Goal: Task Accomplishment & Management: Manage account settings

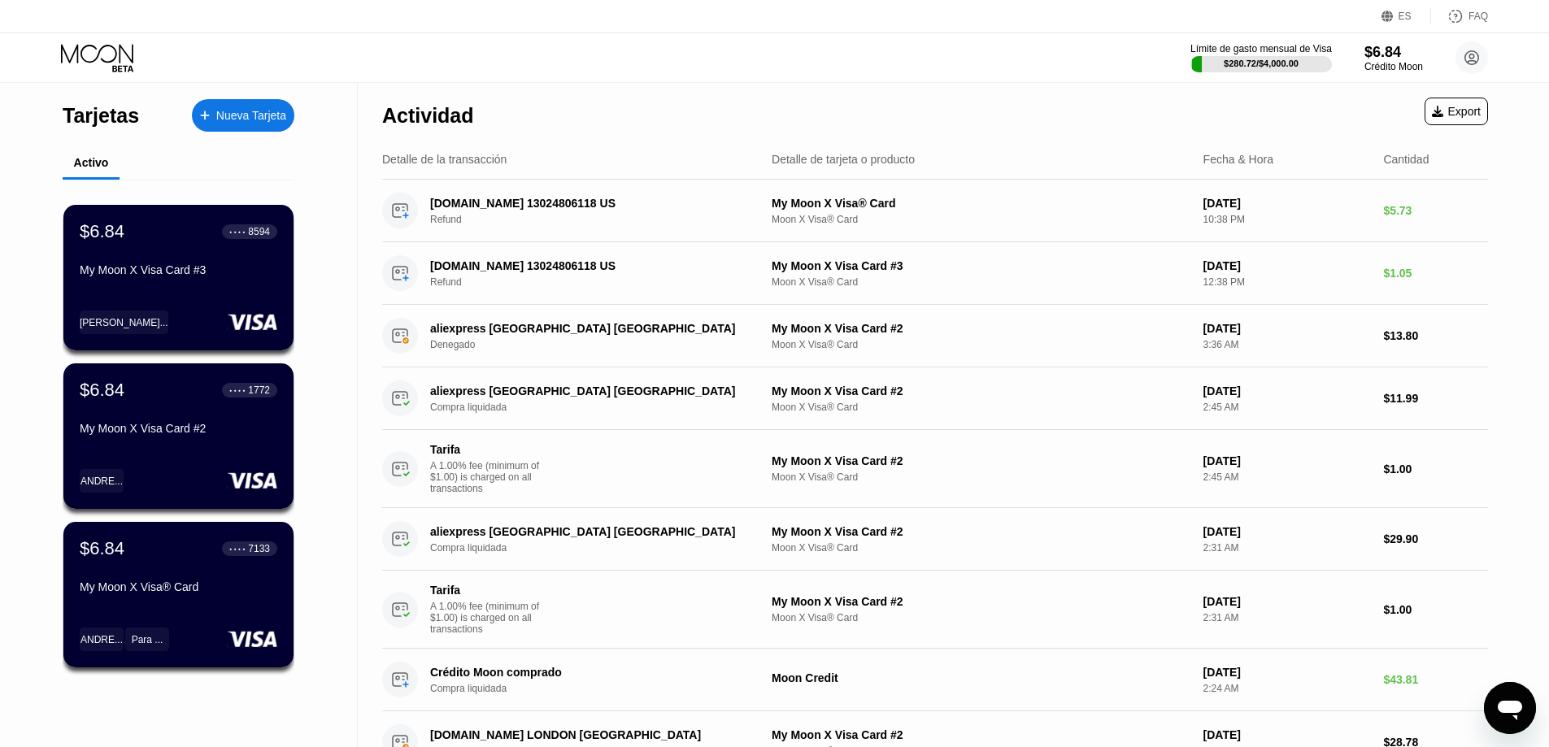
click at [244, 109] on div "Nueva Tarjeta" at bounding box center [251, 116] width 70 height 14
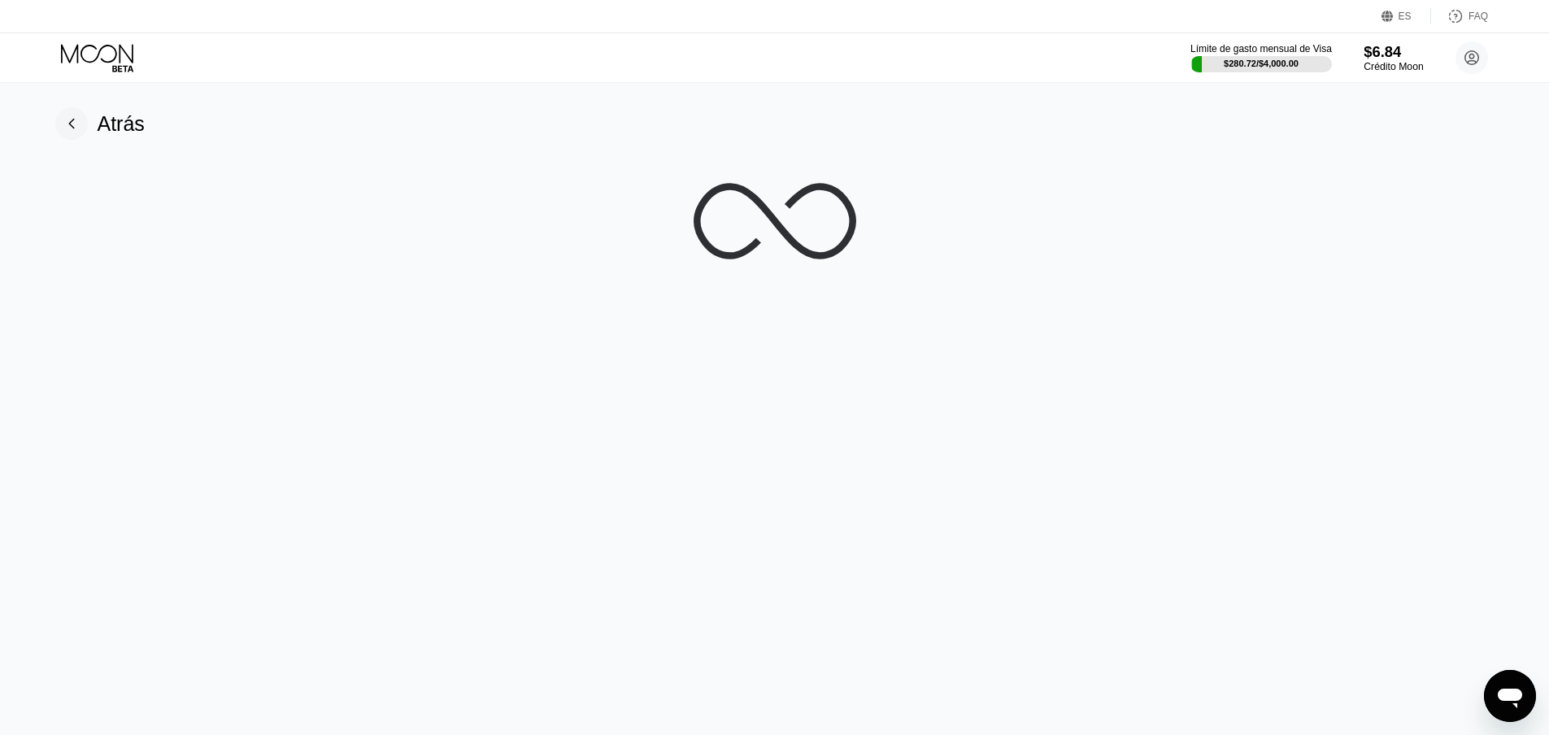
click at [1390, 63] on div "Crédito Moon" at bounding box center [1392, 66] width 59 height 11
